Goal: Information Seeking & Learning: Learn about a topic

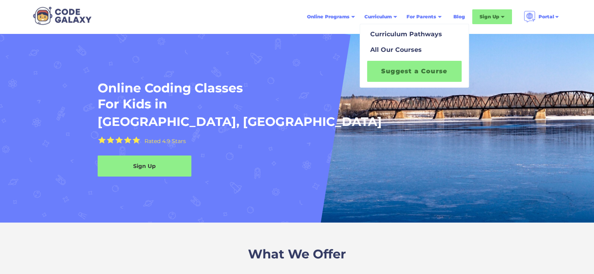
click at [389, 58] on div "Suggest a Course" at bounding box center [414, 71] width 104 height 27
click at [388, 53] on div "All Our Courses" at bounding box center [394, 49] width 55 height 9
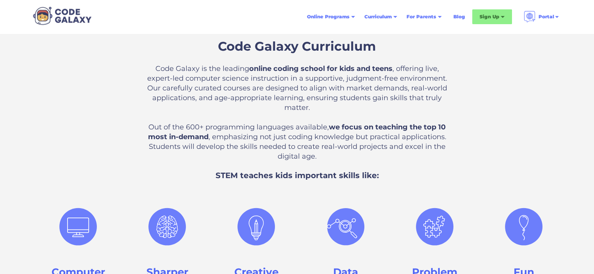
scroll to position [273, 0]
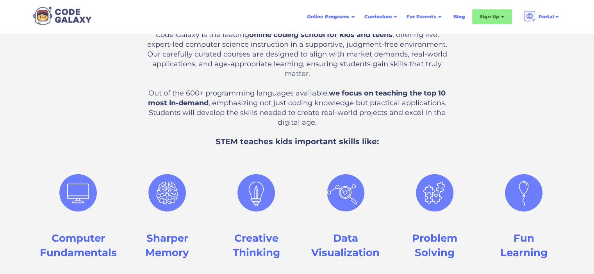
click at [438, 192] on img at bounding box center [434, 192] width 51 height 69
click at [430, 239] on h3 "Problem Solving" at bounding box center [434, 245] width 45 height 28
click at [430, 242] on h3 "Problem Solving" at bounding box center [434, 245] width 45 height 28
click at [86, 206] on img at bounding box center [78, 192] width 51 height 69
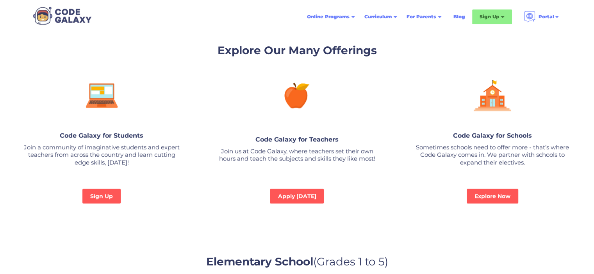
scroll to position [546, 0]
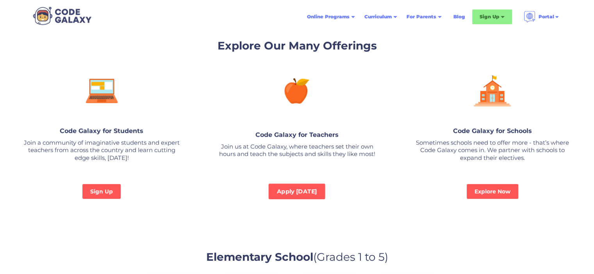
click at [293, 187] on link "Apply Today" at bounding box center [296, 192] width 57 height 16
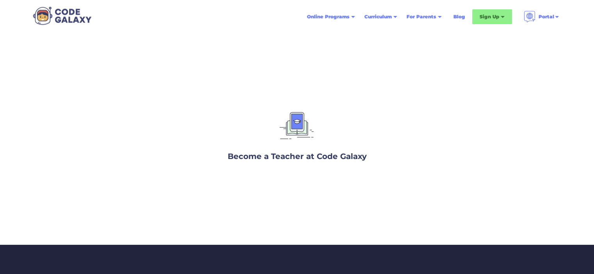
click at [314, 157] on h3 "Become a Teacher at Code Galaxy" at bounding box center [297, 157] width 139 height 12
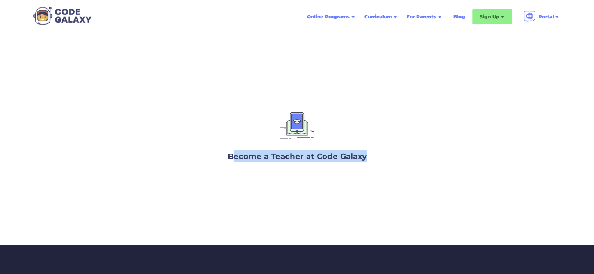
drag, startPoint x: 236, startPoint y: 153, endPoint x: 382, endPoint y: 153, distance: 146.7
click at [382, 153] on div "Become a Teacher at Code Galaxy" at bounding box center [297, 133] width 234 height 70
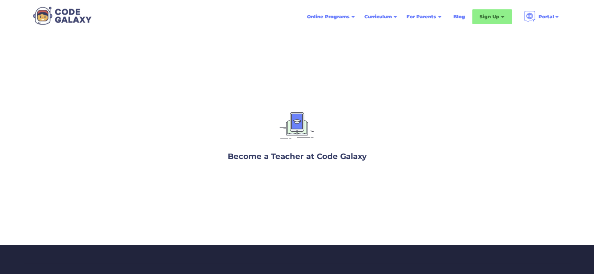
drag, startPoint x: 315, startPoint y: 118, endPoint x: 310, endPoint y: 120, distance: 5.9
click at [310, 120] on div "Become a Teacher at Code Galaxy" at bounding box center [297, 133] width 234 height 70
drag, startPoint x: 305, startPoint y: 121, endPoint x: 290, endPoint y: 123, distance: 14.9
click at [304, 121] on img at bounding box center [296, 127] width 41 height 39
click at [290, 123] on img at bounding box center [296, 127] width 41 height 39
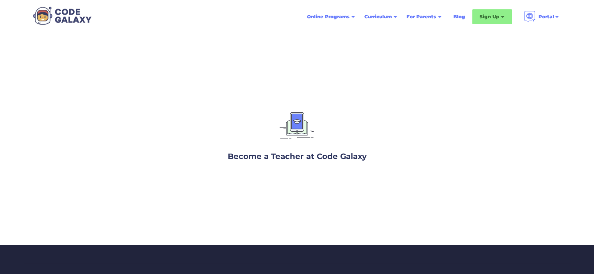
click at [290, 123] on img at bounding box center [296, 127] width 41 height 39
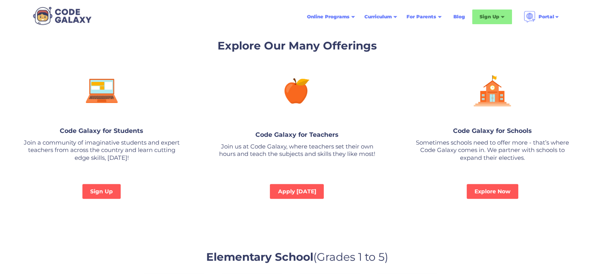
scroll to position [546, 0]
click at [103, 109] on img at bounding box center [101, 90] width 41 height 43
click at [437, 31] on div "Why Code Galaxy" at bounding box center [440, 34] width 62 height 9
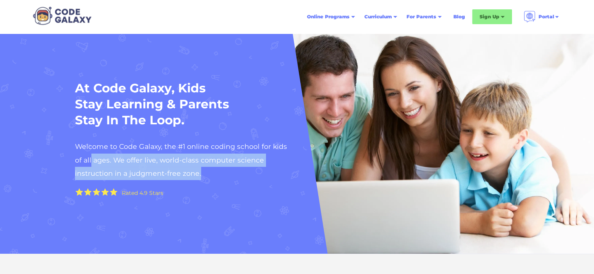
drag, startPoint x: 81, startPoint y: 159, endPoint x: 293, endPoint y: 170, distance: 211.8
click at [293, 170] on div "At Code Galaxy, Kids Stay Learning & Parents Stay In The Loop. Welcome to Code …" at bounding box center [297, 144] width 460 height 128
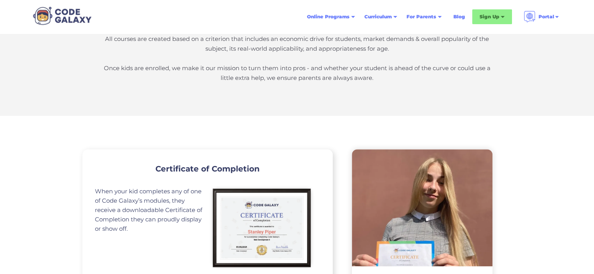
scroll to position [312, 0]
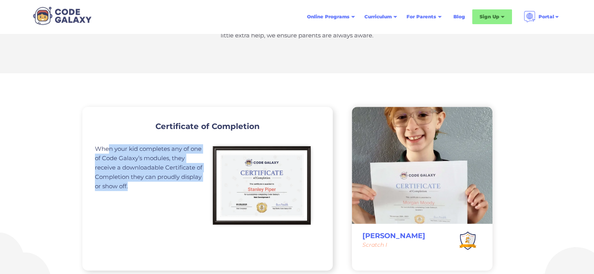
drag, startPoint x: 108, startPoint y: 153, endPoint x: 195, endPoint y: 198, distance: 98.3
click at [195, 198] on div "When your kid completes any of one of Code Galaxy’s modules, they receive a dow…" at bounding box center [149, 189] width 108 height 90
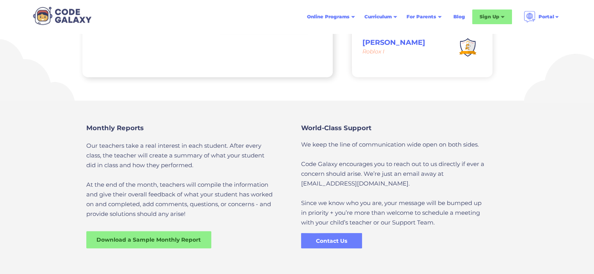
scroll to position [507, 0]
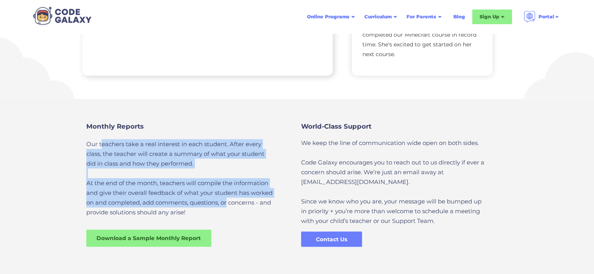
drag, startPoint x: 101, startPoint y: 142, endPoint x: 267, endPoint y: 199, distance: 176.0
click at [267, 199] on p "Our teachers take a real interest in each student. After every class, the teach…" at bounding box center [179, 178] width 186 height 78
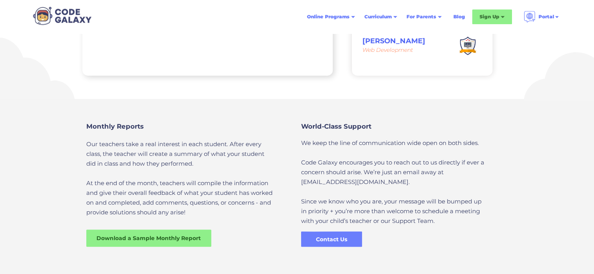
click at [260, 214] on p "Our teachers take a real interest in each student. After every class, the teach…" at bounding box center [179, 178] width 186 height 78
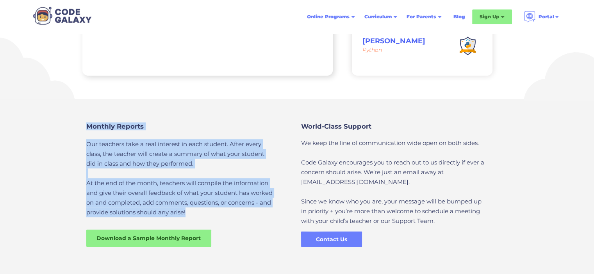
drag, startPoint x: 75, startPoint y: 192, endPoint x: 262, endPoint y: 220, distance: 189.4
click at [262, 220] on div "Monthly Reports Our teachers take a real interest in each student. After every …" at bounding box center [297, 188] width 594 height 179
click at [231, 232] on div "Monthly Reports Our teachers take a real interest in each student. After every …" at bounding box center [189, 181] width 215 height 132
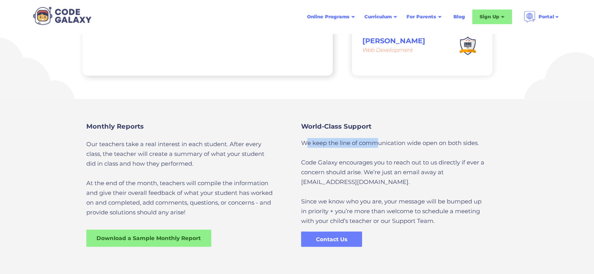
drag, startPoint x: 306, startPoint y: 139, endPoint x: 379, endPoint y: 147, distance: 73.4
click at [379, 147] on p "We keep the line of communication wide open on both sides. Code Galaxy encourag…" at bounding box center [394, 182] width 186 height 88
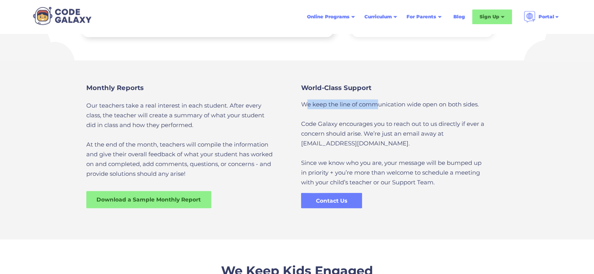
scroll to position [546, 0]
click at [126, 199] on div "Download a Sample Monthly Report" at bounding box center [148, 200] width 131 height 8
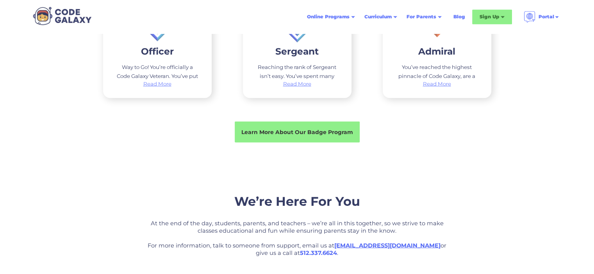
scroll to position [1444, 0]
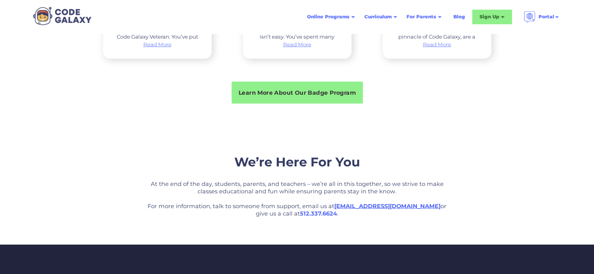
click at [268, 91] on div "Learn More About Our Badge Program" at bounding box center [296, 92] width 131 height 8
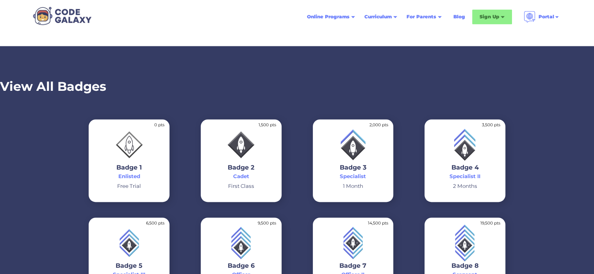
scroll to position [1171, 0]
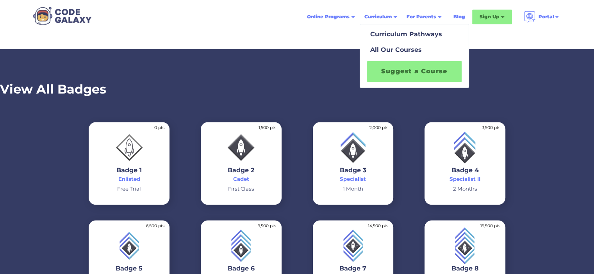
click at [389, 68] on link "Suggest a Course" at bounding box center [414, 71] width 94 height 21
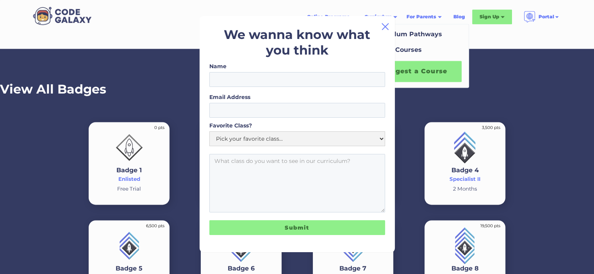
click at [389, 27] on div "We wanna know what you think Name Email Address Favorite Class? Pick your favor…" at bounding box center [296, 134] width 195 height 236
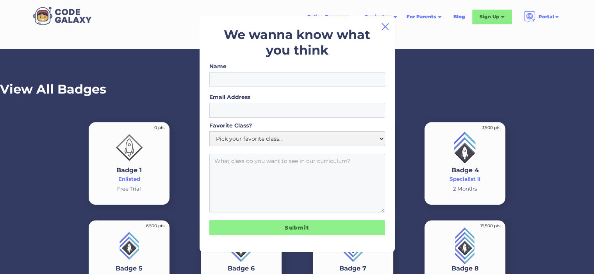
click at [386, 27] on img at bounding box center [384, 26] width 9 height 9
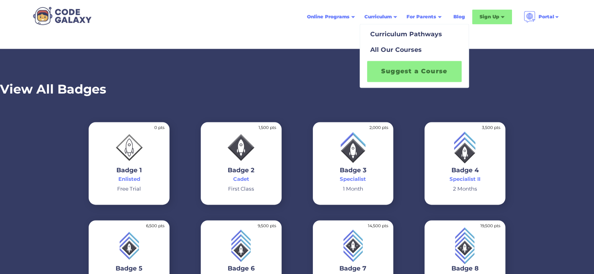
click at [386, 21] on div "Curriculum" at bounding box center [380, 17] width 42 height 14
click at [389, 33] on div "Curriculum Pathways" at bounding box center [404, 34] width 75 height 9
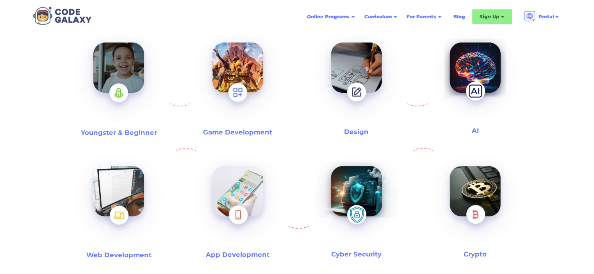
scroll to position [273, 0]
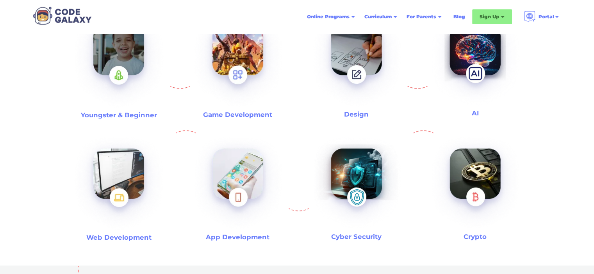
click at [117, 86] on img at bounding box center [119, 61] width 100 height 109
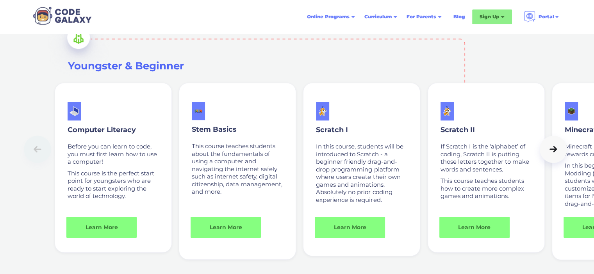
scroll to position [539, 0]
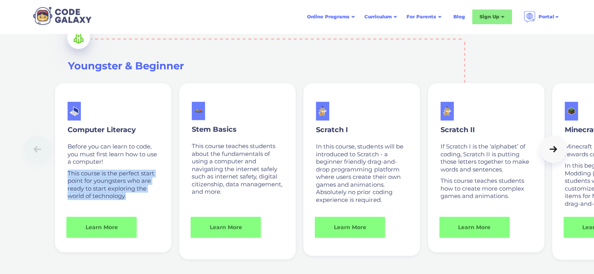
drag, startPoint x: 67, startPoint y: 174, endPoint x: 135, endPoint y: 205, distance: 74.2
click at [135, 205] on div "Computer Literacy Before you can learn to code, you must first learn how to use…" at bounding box center [113, 168] width 117 height 170
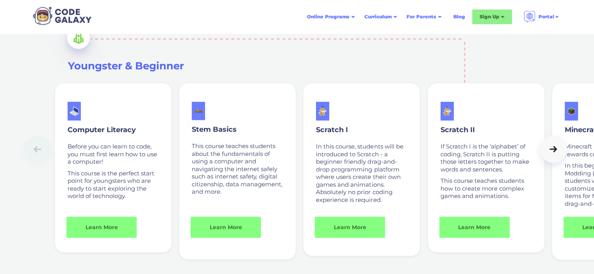
drag, startPoint x: 190, startPoint y: 147, endPoint x: 271, endPoint y: 149, distance: 80.8
click at [271, 149] on div at bounding box center [297, 149] width 547 height 27
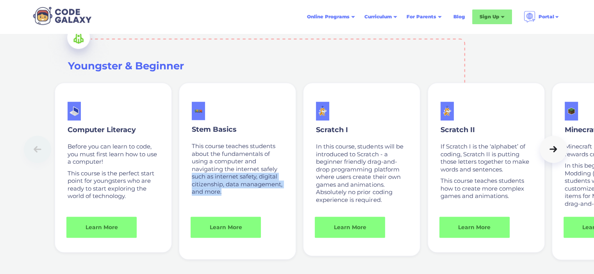
drag, startPoint x: 196, startPoint y: 174, endPoint x: 283, endPoint y: 194, distance: 89.2
click at [283, 194] on p "This course teaches students about the fundamentals of using a computer and nav…" at bounding box center [237, 168] width 91 height 53
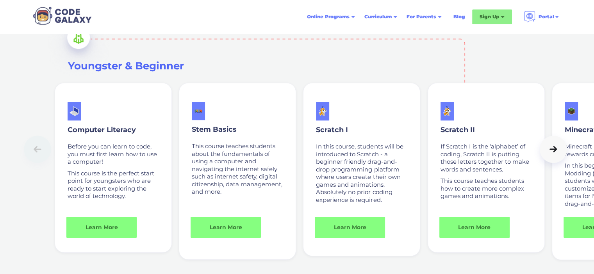
drag, startPoint x: 317, startPoint y: 146, endPoint x: 409, endPoint y: 146, distance: 91.7
click at [409, 146] on div at bounding box center [297, 149] width 547 height 27
click at [344, 223] on link "Learn More" at bounding box center [350, 227] width 74 height 22
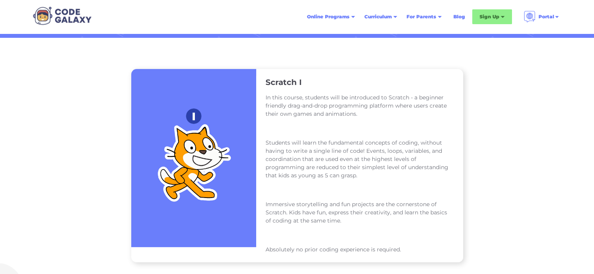
scroll to position [117, 0]
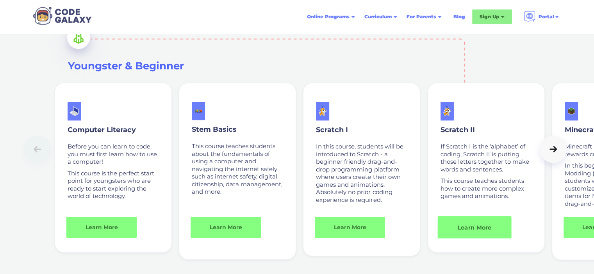
click at [475, 231] on link "Learn More" at bounding box center [474, 227] width 74 height 22
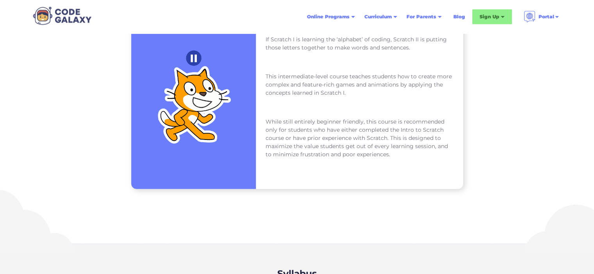
scroll to position [156, 0]
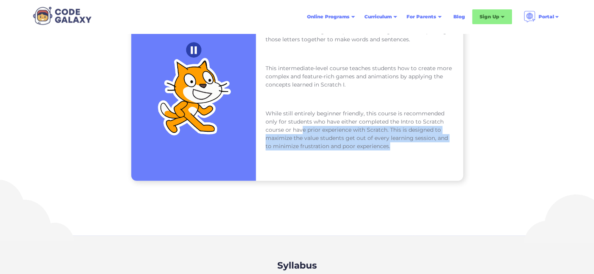
drag, startPoint x: 300, startPoint y: 132, endPoint x: 433, endPoint y: 151, distance: 134.0
click at [433, 151] on div "If Scratch I is learning the ‘alphabet’ of coding, Scratch II is putting those …" at bounding box center [359, 89] width 188 height 136
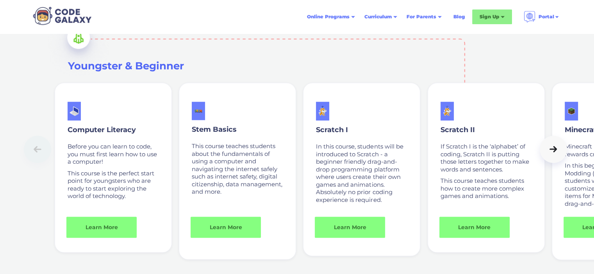
click at [550, 153] on div at bounding box center [553, 150] width 11 height 8
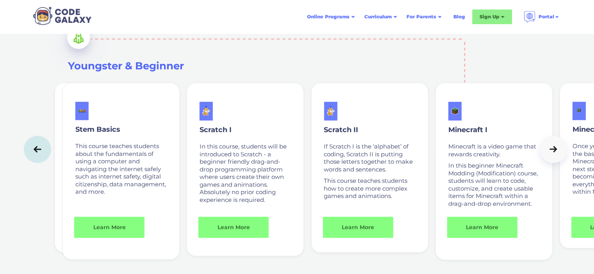
click at [549, 153] on div at bounding box center [553, 150] width 11 height 8
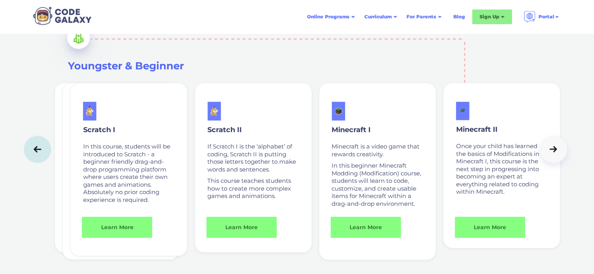
click at [548, 153] on div at bounding box center [553, 150] width 11 height 8
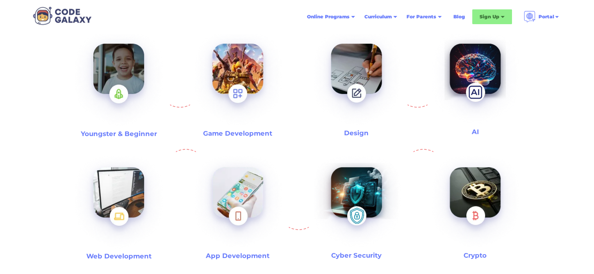
scroll to position [234, 0]
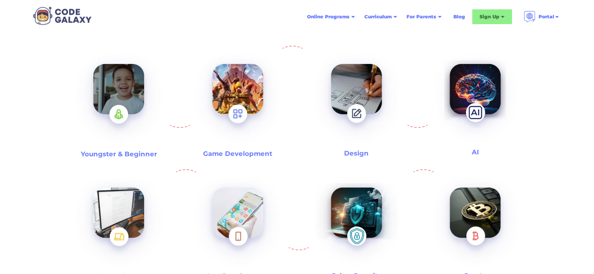
click at [356, 84] on img at bounding box center [356, 100] width 100 height 108
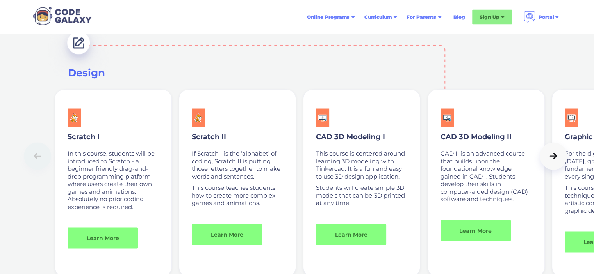
scroll to position [1476, 0]
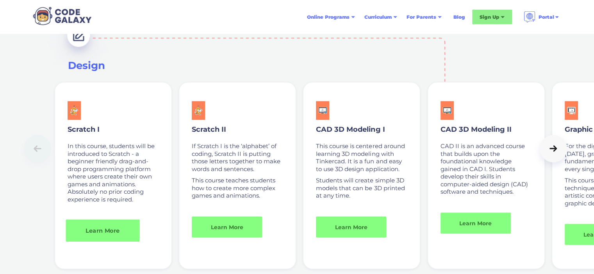
click at [90, 226] on link "Learn More" at bounding box center [103, 231] width 74 height 22
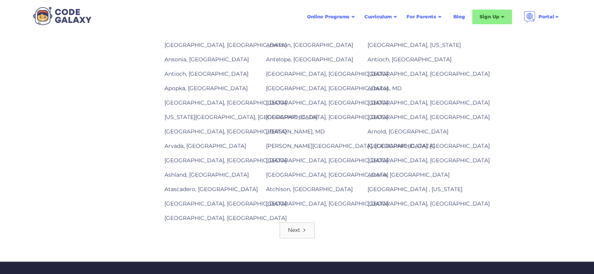
scroll to position [1093, 0]
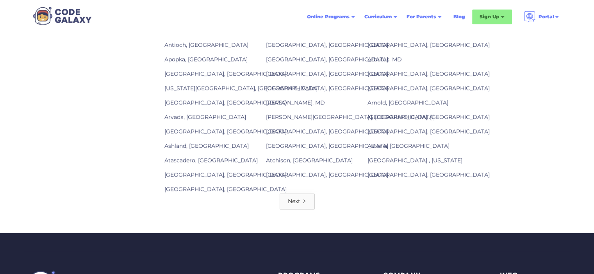
click at [293, 197] on div "Next" at bounding box center [294, 201] width 12 height 8
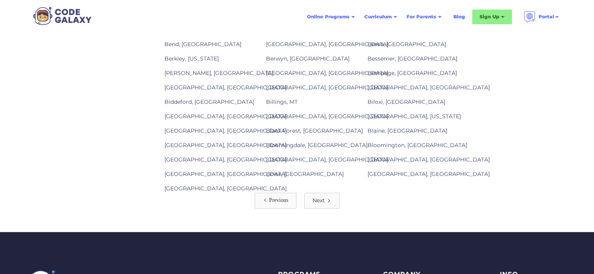
scroll to position [1210, 0]
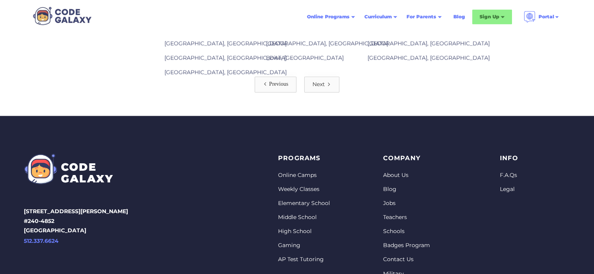
click at [323, 76] on link "Next" at bounding box center [321, 84] width 35 height 16
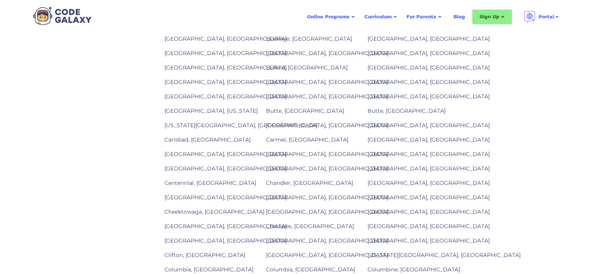
scroll to position [1132, 0]
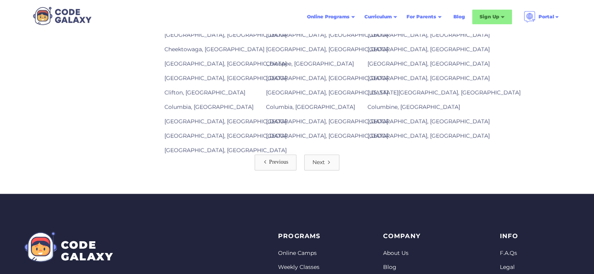
click at [322, 160] on div "Next" at bounding box center [318, 162] width 12 height 8
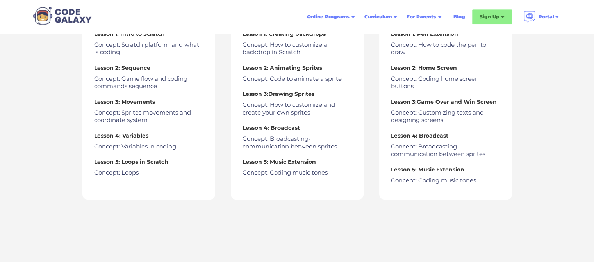
scroll to position [351, 0]
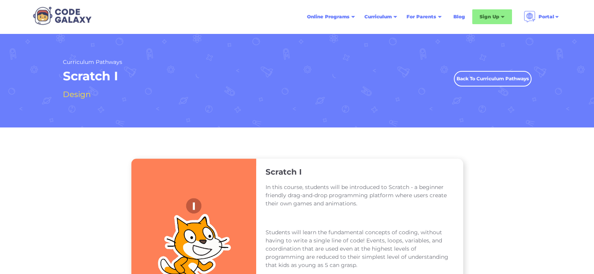
scroll to position [1132, 0]
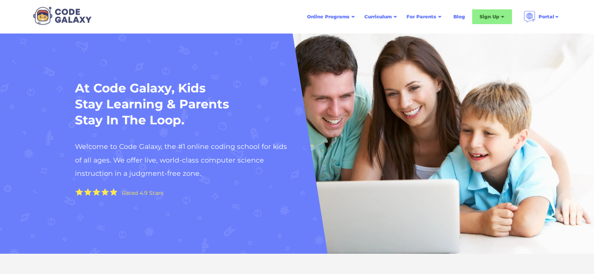
scroll to position [1444, 0]
